Goal: Task Accomplishment & Management: Complete application form

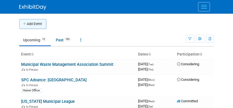
click at [41, 23] on button "Add Event" at bounding box center [32, 24] width 27 height 10
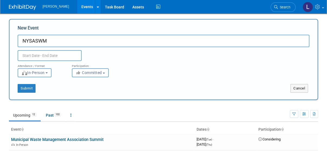
type input "NYSASWM"
click at [48, 56] on input "text" at bounding box center [50, 55] width 64 height 11
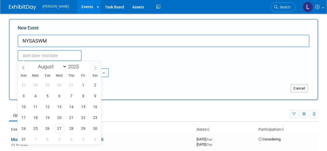
click at [92, 68] on span at bounding box center [95, 67] width 10 height 9
select select "8"
click at [50, 107] on span "23" at bounding box center [47, 117] width 11 height 11
type input "[DATE] to [DATE]"
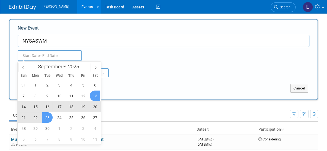
type input "[DATE] to [DATE]"
click at [132, 82] on div "Submit Cancel" at bounding box center [164, 84] width 300 height 15
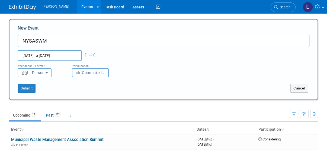
click at [86, 72] on span "Committed" at bounding box center [89, 72] width 26 height 4
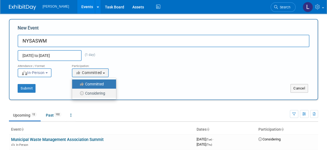
click at [93, 93] on label "Considering" at bounding box center [93, 93] width 36 height 7
click at [77, 93] on input "Considering" at bounding box center [75, 94] width 4 height 4
select select "2"
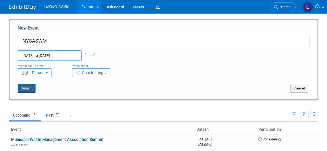
click at [22, 90] on button "Submit" at bounding box center [27, 88] width 18 height 9
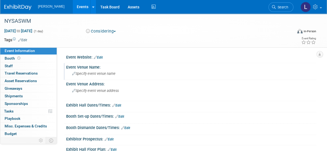
click at [92, 76] on div "Specify event venue name" at bounding box center [191, 73] width 242 height 8
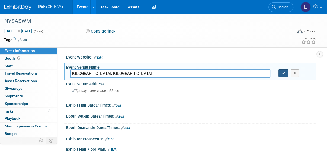
type input "High Peaks Resort, Lake Placid NY"
click at [284, 72] on icon "button" at bounding box center [283, 73] width 4 height 4
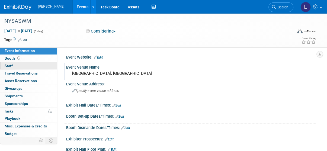
click at [14, 65] on link "0 Staff 0" at bounding box center [28, 65] width 56 height 7
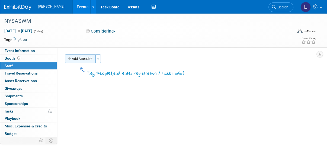
click at [84, 57] on button "Add Attendee" at bounding box center [80, 58] width 31 height 9
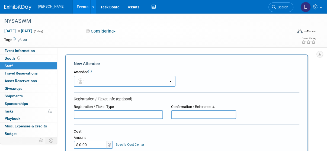
click at [110, 82] on button "button" at bounding box center [125, 81] width 102 height 11
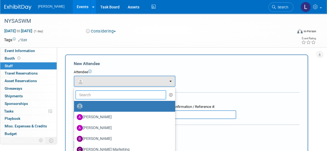
click at [99, 93] on input "text" at bounding box center [120, 94] width 91 height 9
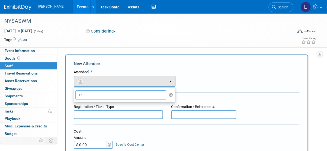
type input "t"
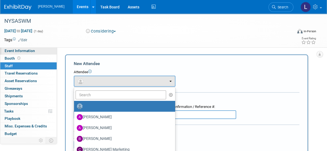
click at [30, 52] on span "Event Information" at bounding box center [20, 50] width 30 height 4
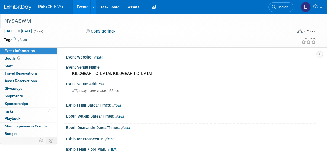
click at [20, 19] on div "NYSASWM" at bounding box center [145, 21] width 287 height 10
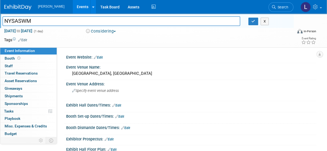
click at [42, 7] on span "[PERSON_NAME]" at bounding box center [51, 7] width 27 height 4
click at [18, 7] on img at bounding box center [17, 7] width 27 height 5
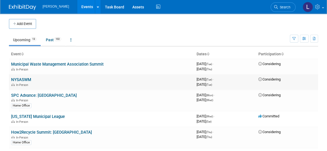
click at [26, 78] on link "NYSASWM" at bounding box center [21, 79] width 20 height 5
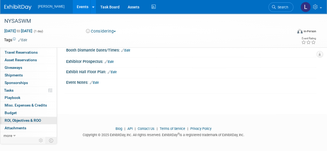
scroll to position [22, 0]
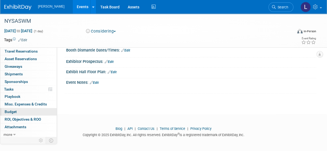
click at [24, 108] on link "Budget" at bounding box center [28, 111] width 56 height 7
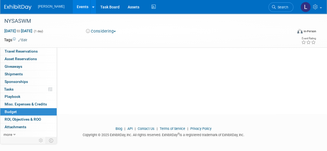
scroll to position [0, 0]
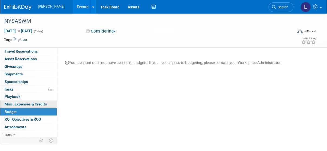
click at [25, 103] on span "Misc. Expenses & Credits 0" at bounding box center [26, 104] width 42 height 4
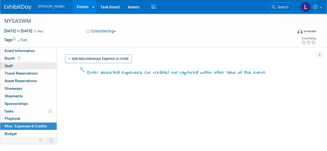
click at [12, 64] on span "Staff 0" at bounding box center [9, 66] width 8 height 4
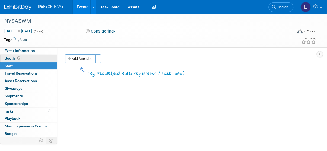
click at [8, 56] on span "Booth" at bounding box center [13, 58] width 17 height 4
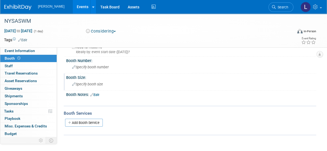
scroll to position [43, 0]
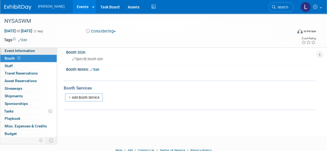
click at [28, 50] on span "Event Information" at bounding box center [20, 50] width 30 height 4
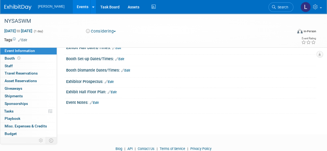
scroll to position [65, 0]
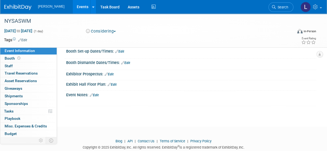
click at [97, 94] on link "Edit" at bounding box center [94, 95] width 9 height 4
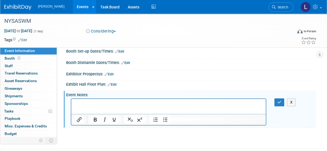
scroll to position [0, 0]
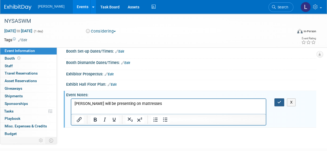
click at [276, 101] on button "button" at bounding box center [279, 102] width 10 height 8
